Goal: Transaction & Acquisition: Purchase product/service

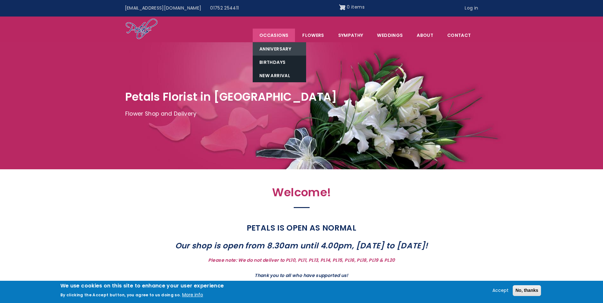
click at [277, 49] on link "Anniversary" at bounding box center [279, 48] width 53 height 13
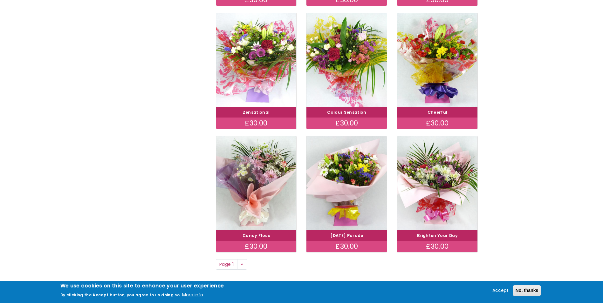
scroll to position [382, 0]
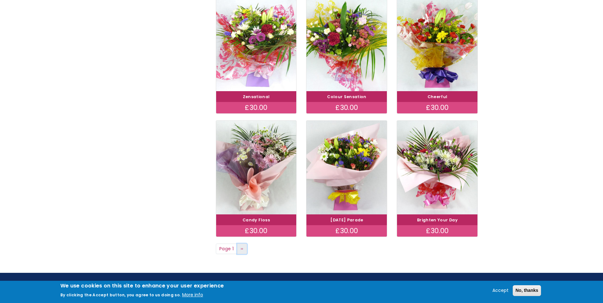
click at [242, 250] on span "››" at bounding box center [242, 249] width 3 height 6
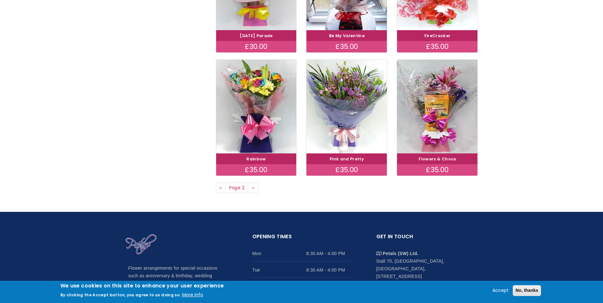
scroll to position [445, 0]
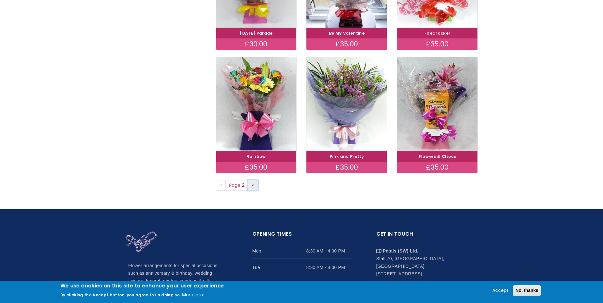
click at [252, 187] on span "››" at bounding box center [253, 185] width 3 height 6
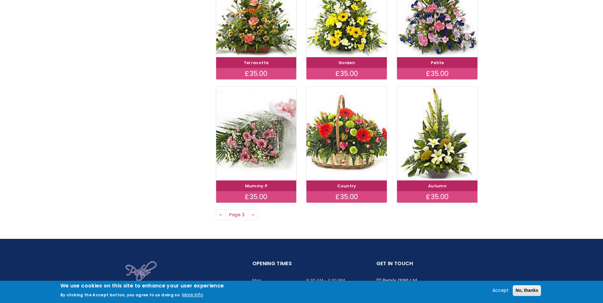
scroll to position [445, 0]
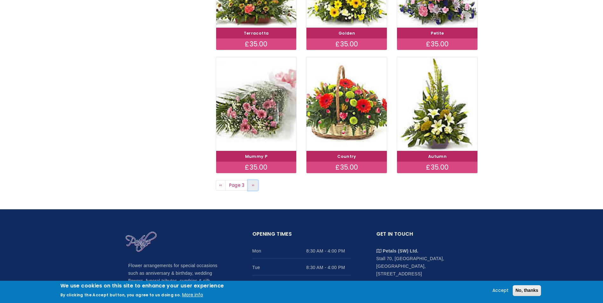
click at [252, 186] on span "››" at bounding box center [253, 185] width 3 height 6
